Goal: Task Accomplishment & Management: Manage account settings

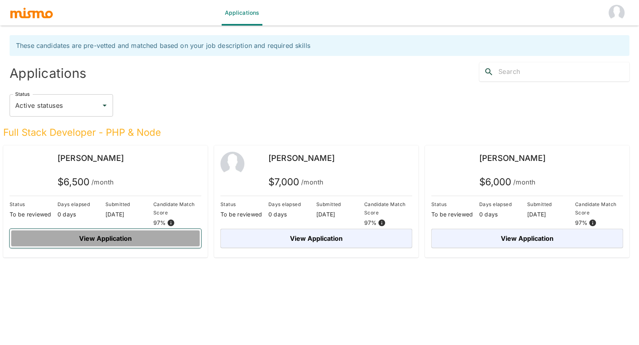
click at [129, 237] on button "View Application" at bounding box center [106, 238] width 192 height 19
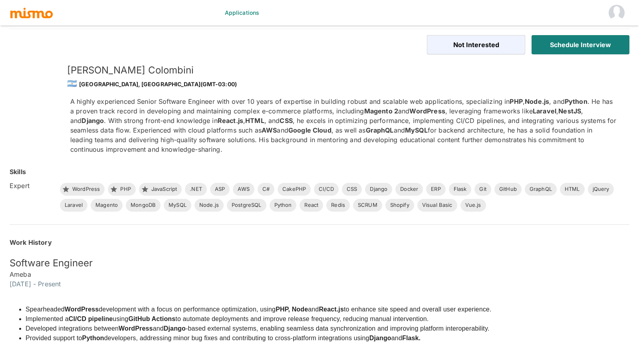
click at [187, 266] on h5 "Software Engineer" at bounding box center [320, 263] width 620 height 13
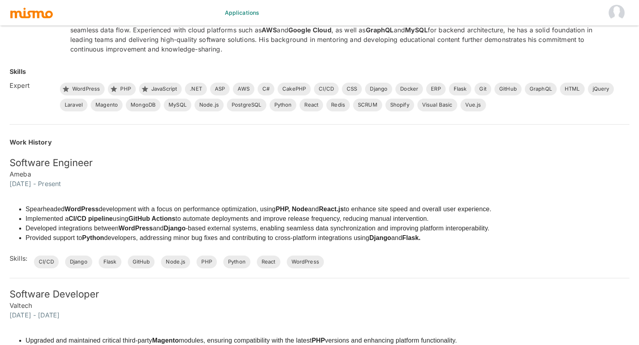
scroll to position [106, 0]
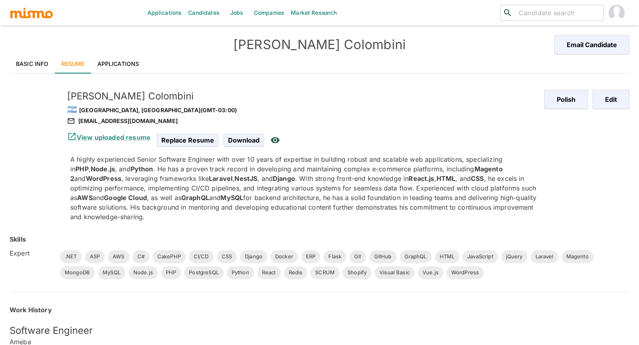
scroll to position [1460, 0]
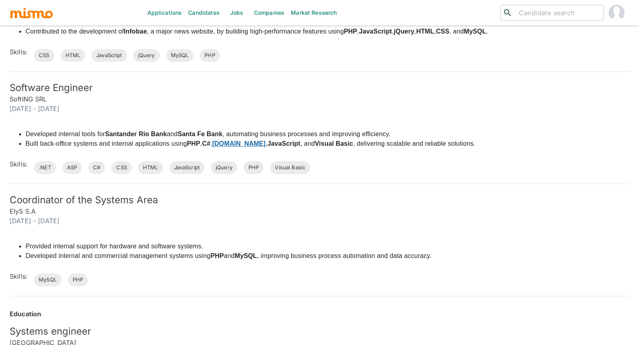
click at [263, 127] on div "Developed internal tools for Santander Rio Bank and Santa Fe Bank , automating …" at bounding box center [243, 139] width 466 height 32
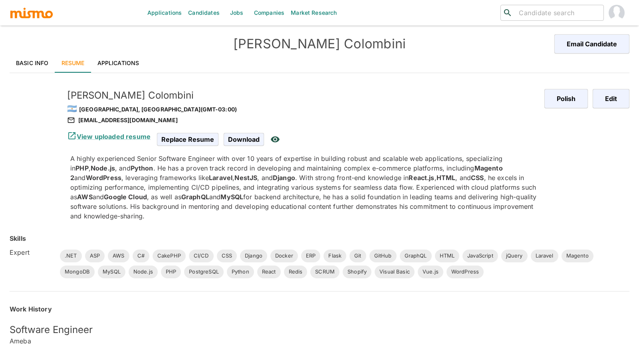
scroll to position [0, 0]
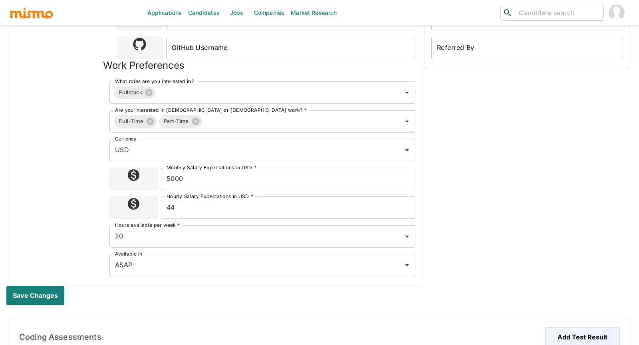
click at [75, 113] on div "[PERSON_NAME] Update Picture" at bounding box center [66, 70] width 100 height 412
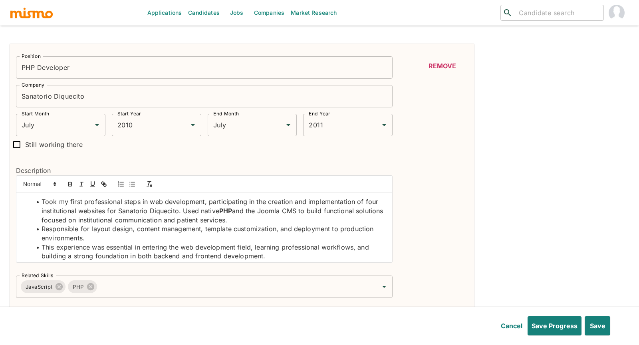
scroll to position [3, 0]
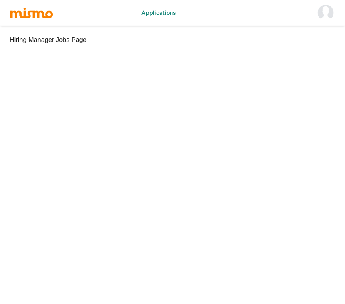
click at [323, 18] on img "account of current user" at bounding box center [326, 13] width 16 height 16
click at [321, 40] on li "Log out" at bounding box center [320, 37] width 37 height 16
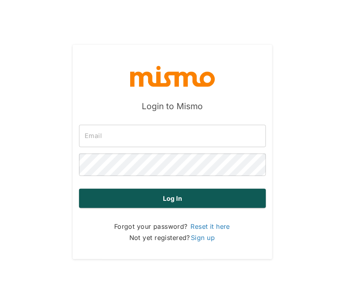
type input "[PERSON_NAME][EMAIL_ADDRESS][DOMAIN_NAME]"
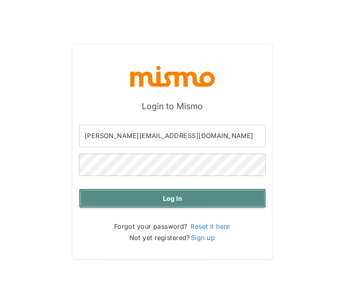
click at [193, 202] on button "Log in" at bounding box center [172, 198] width 187 height 19
